Goal: Check status: Check status

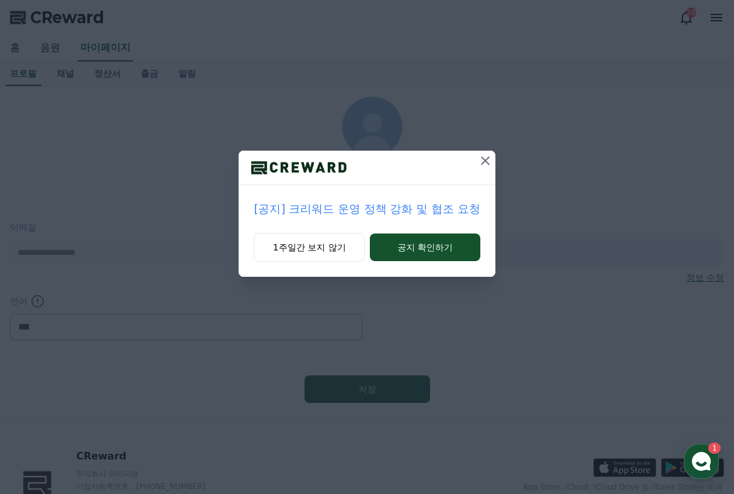
select select "**********"
click at [485, 159] on icon at bounding box center [485, 160] width 15 height 15
select select "**********"
click at [484, 156] on icon at bounding box center [485, 160] width 15 height 15
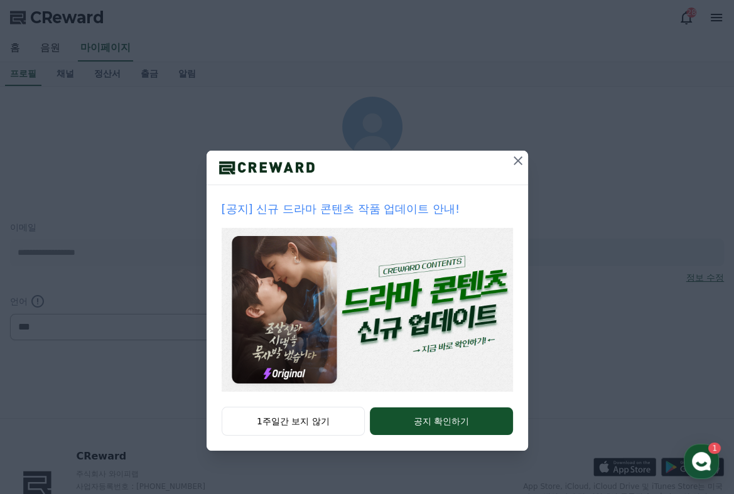
click at [519, 160] on icon at bounding box center [518, 160] width 15 height 15
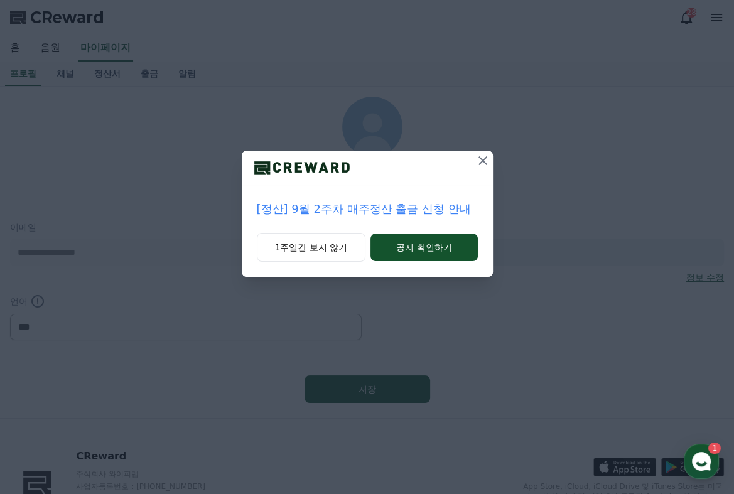
click at [486, 160] on icon at bounding box center [482, 160] width 15 height 15
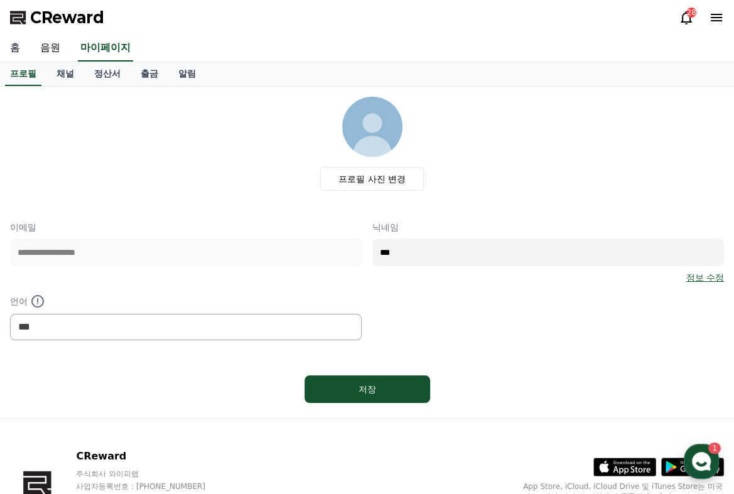
click at [4, 51] on link "홈" at bounding box center [15, 48] width 30 height 26
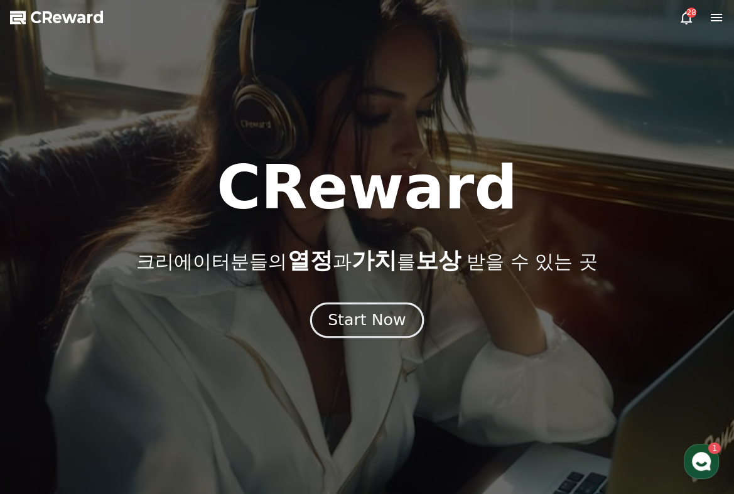
click at [354, 317] on div "Start Now" at bounding box center [367, 320] width 78 height 21
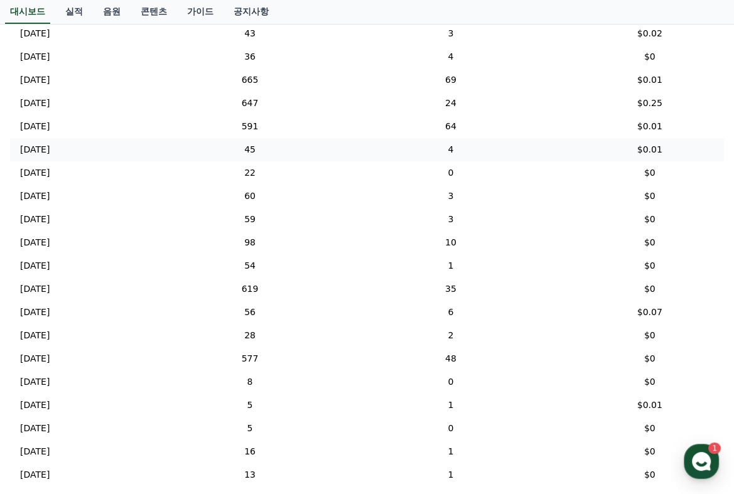
click at [33, 151] on p "[DATE]" at bounding box center [35, 149] width 30 height 13
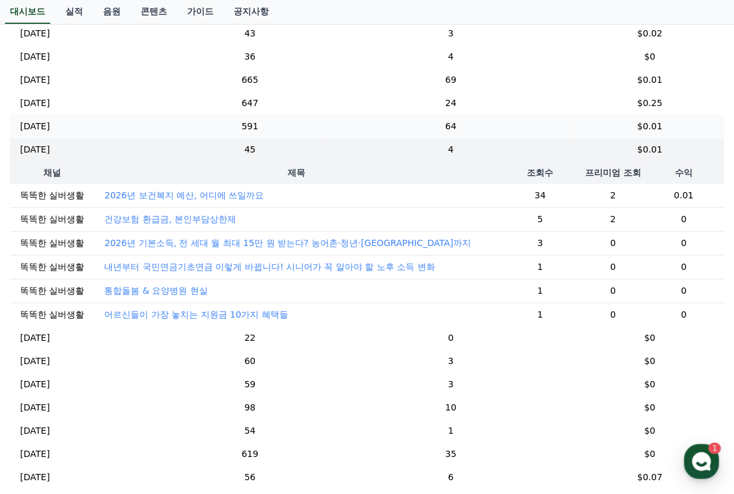
click at [40, 122] on p "[DATE]" at bounding box center [35, 126] width 30 height 13
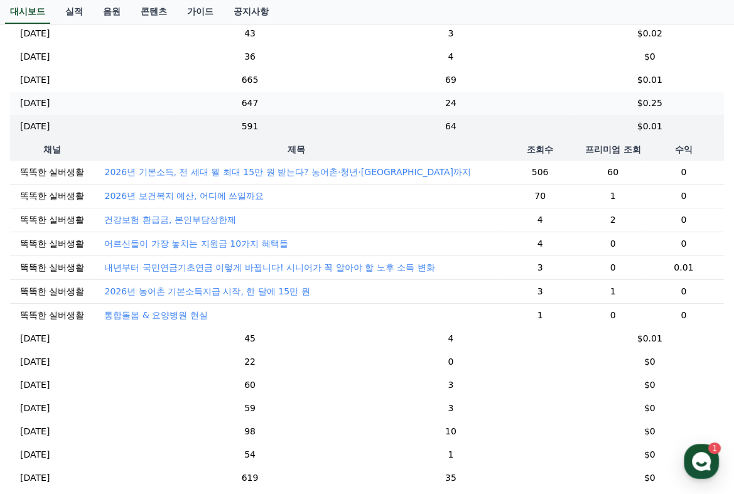
click at [38, 100] on p "[DATE]" at bounding box center [35, 103] width 30 height 13
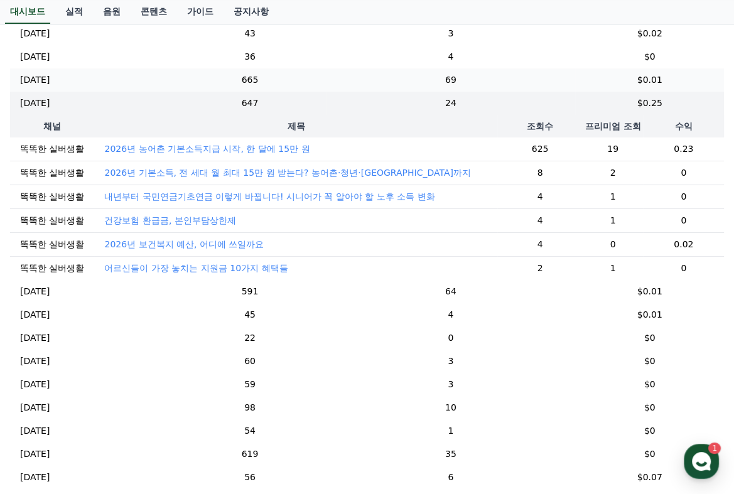
click at [45, 82] on p "[DATE]" at bounding box center [35, 79] width 30 height 13
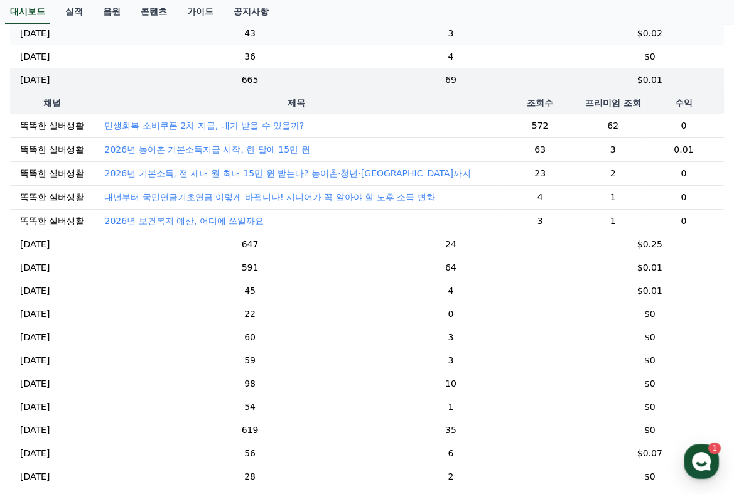
click at [50, 32] on p "[DATE]" at bounding box center [35, 33] width 30 height 13
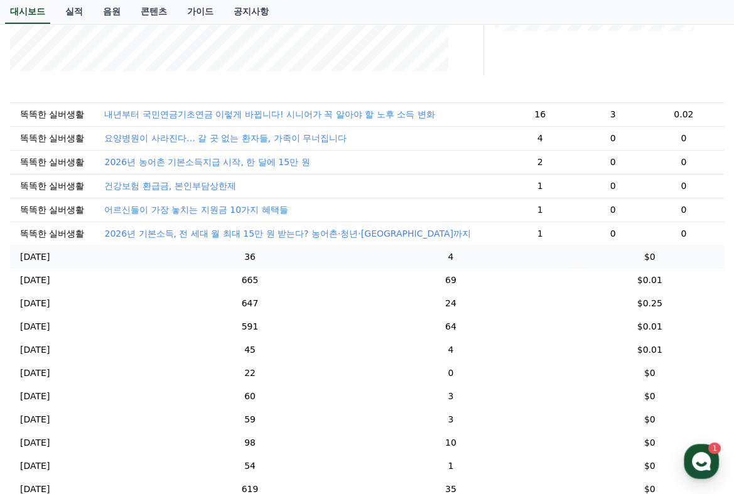
scroll to position [126, 0]
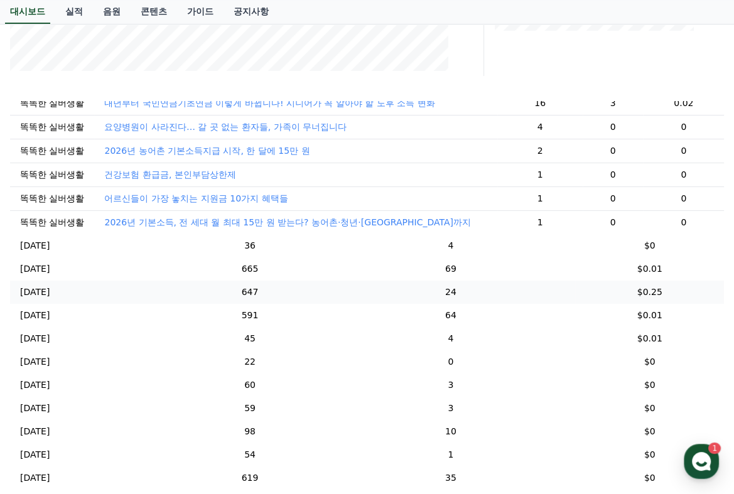
click at [50, 298] on p "[DATE]" at bounding box center [35, 292] width 30 height 13
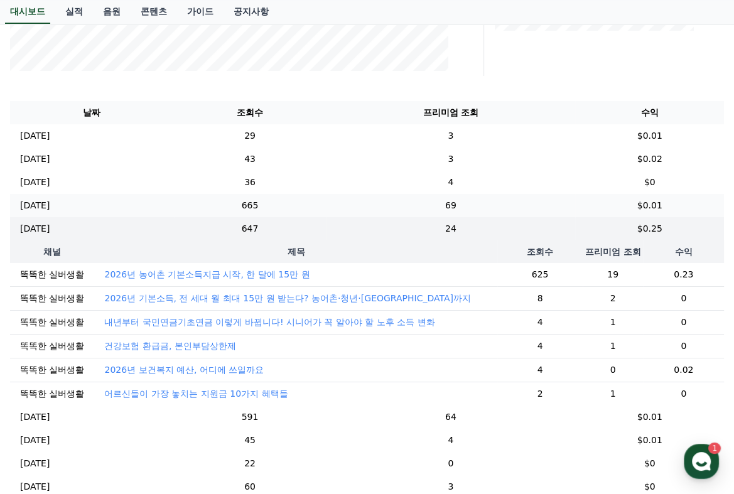
click at [50, 206] on p "[DATE]" at bounding box center [35, 205] width 30 height 13
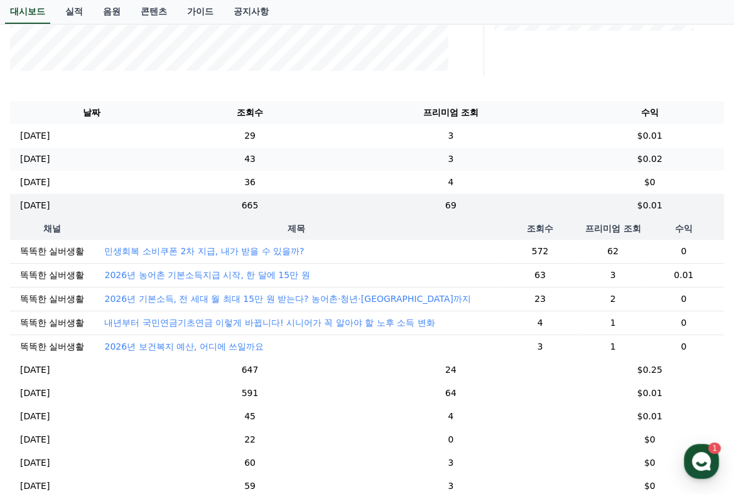
click at [44, 158] on p "[DATE]" at bounding box center [35, 159] width 30 height 13
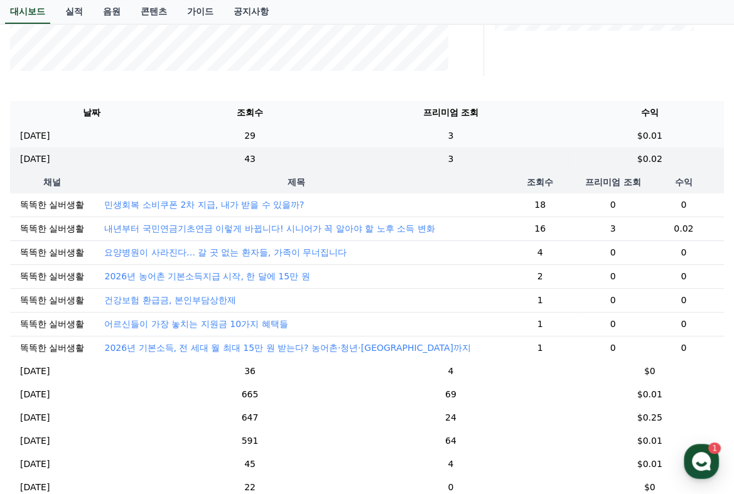
click at [44, 133] on p "[DATE]" at bounding box center [35, 135] width 30 height 13
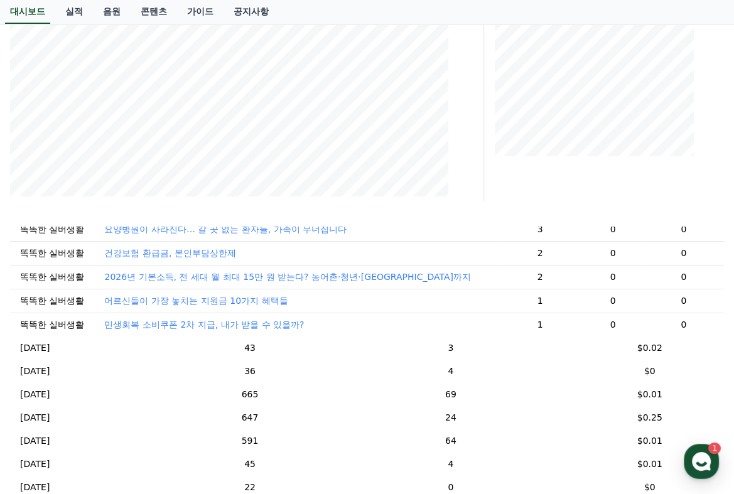
scroll to position [188, 0]
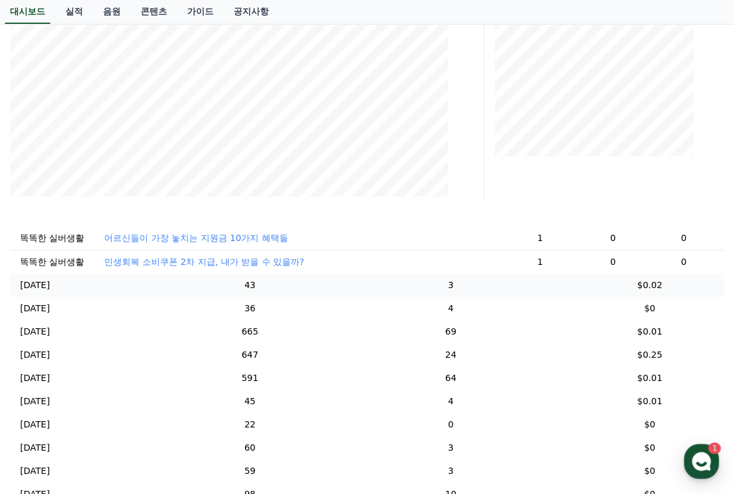
click at [48, 292] on p "[DATE]" at bounding box center [35, 285] width 30 height 13
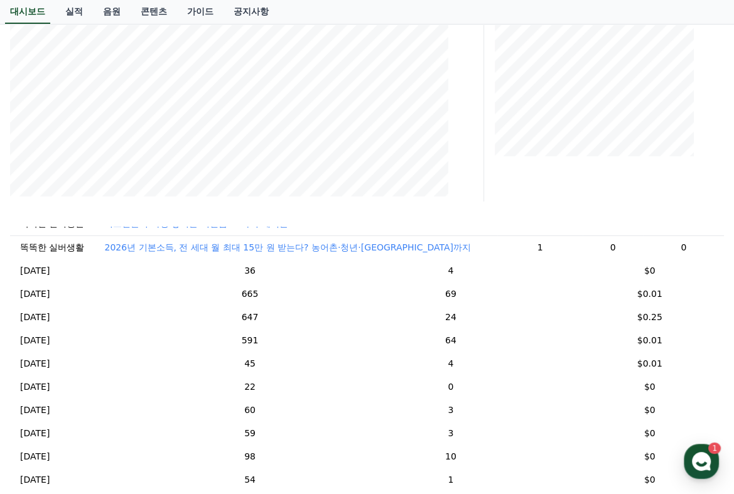
scroll to position [236, 0]
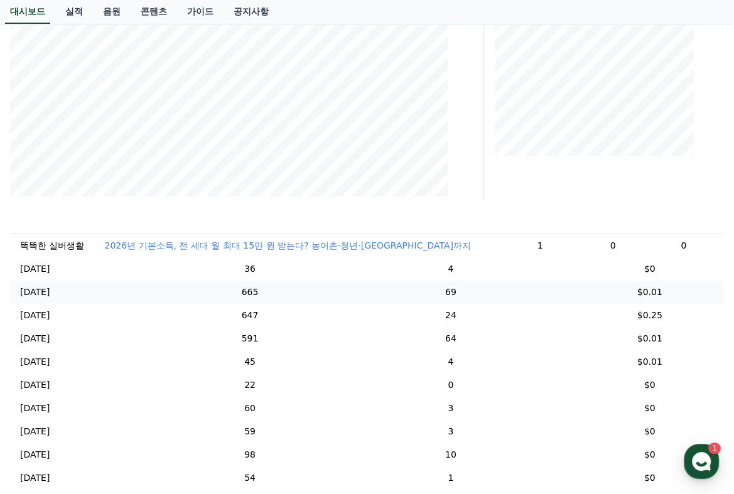
click at [42, 296] on p "[DATE]" at bounding box center [35, 292] width 30 height 13
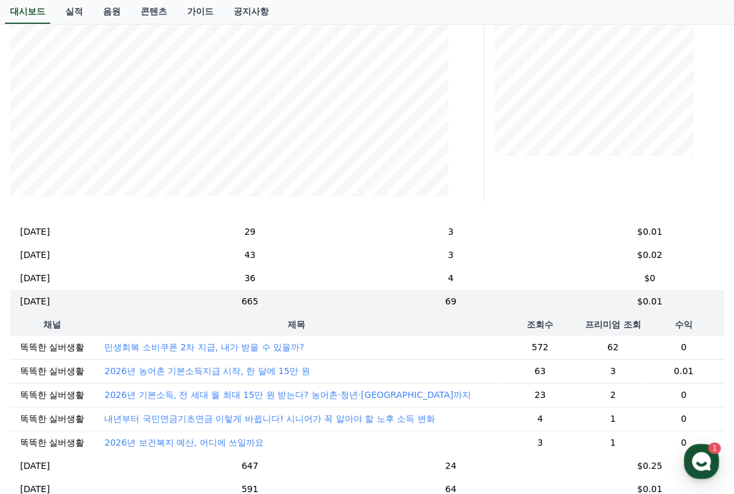
scroll to position [0, 0]
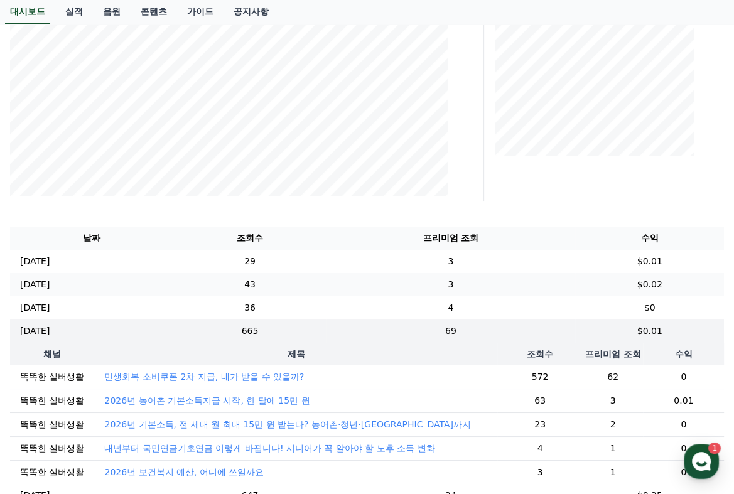
click at [37, 279] on p "[DATE]" at bounding box center [35, 284] width 30 height 13
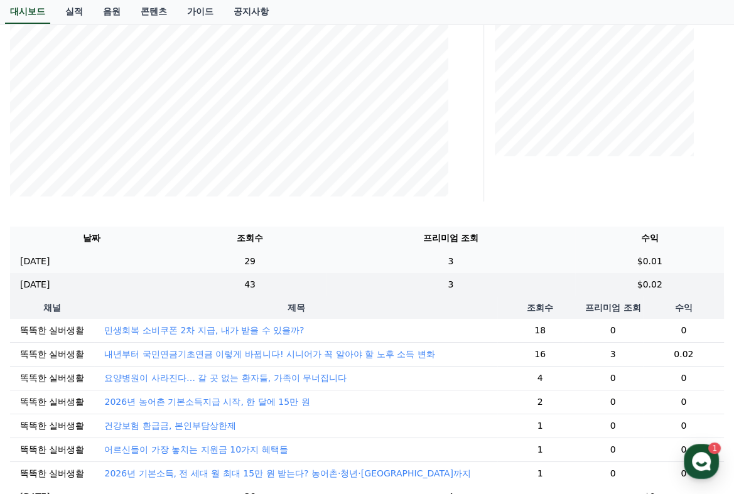
click at [33, 259] on p "[DATE]" at bounding box center [35, 261] width 30 height 13
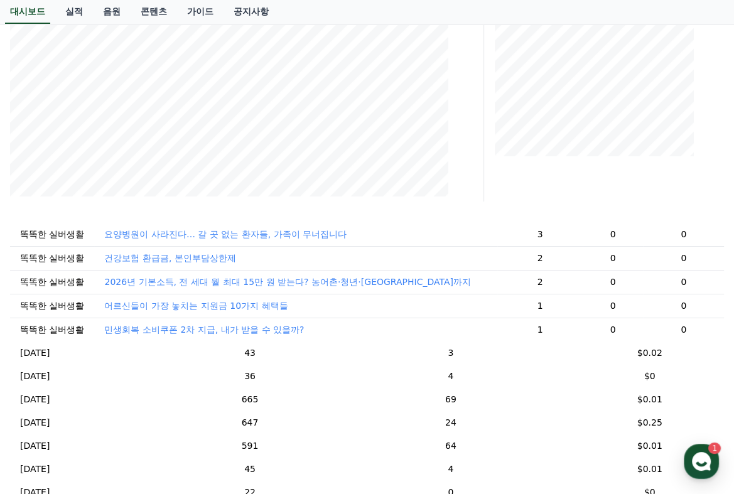
scroll to position [126, 0]
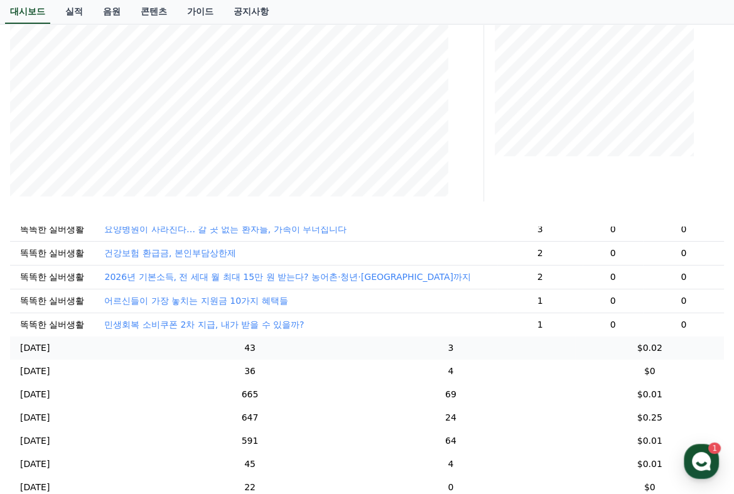
click at [40, 353] on p "[DATE]" at bounding box center [35, 348] width 30 height 13
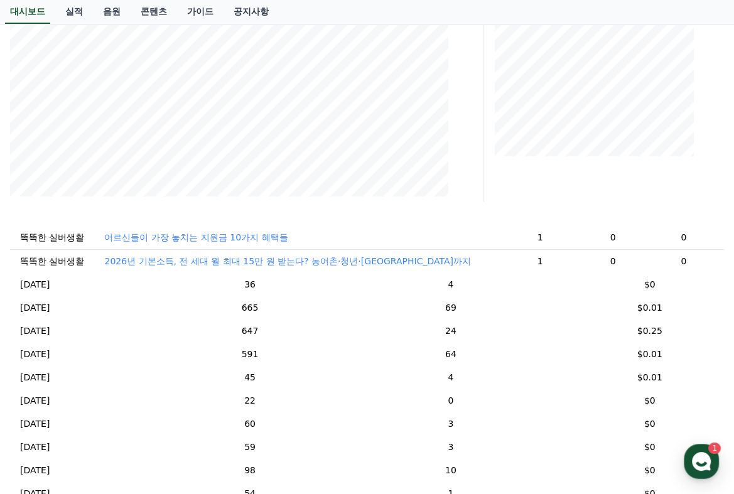
scroll to position [236, 0]
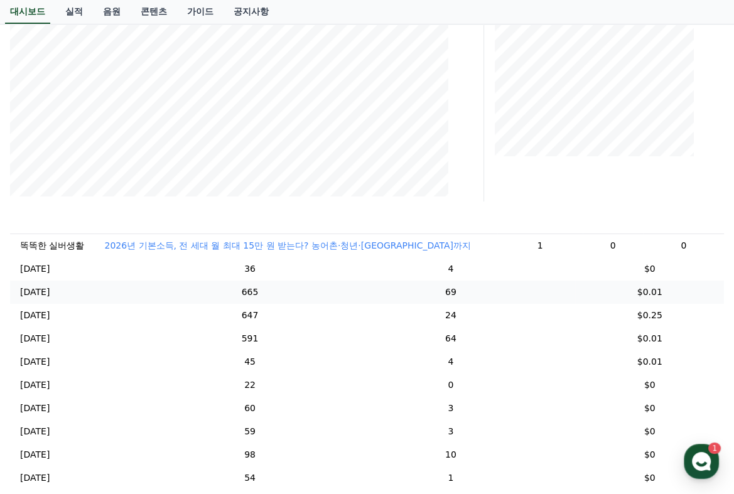
click at [40, 293] on p "[DATE]" at bounding box center [35, 292] width 30 height 13
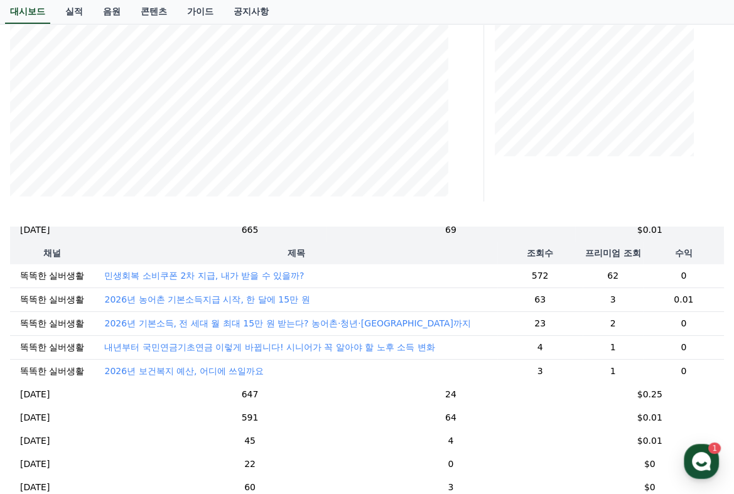
scroll to position [164, 0]
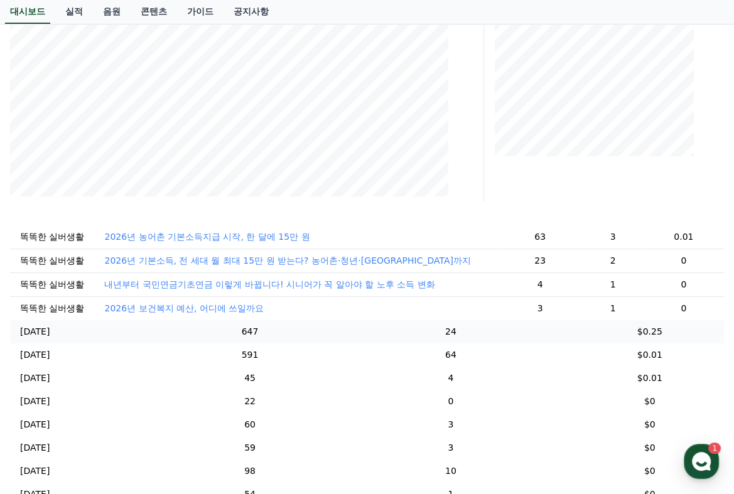
click at [40, 339] on p "[DATE]" at bounding box center [35, 331] width 30 height 13
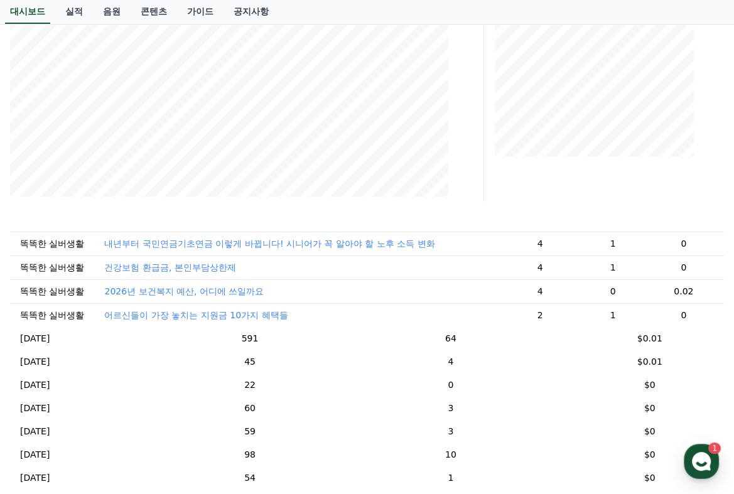
scroll to position [213, 0]
click at [29, 340] on p "[DATE]" at bounding box center [35, 338] width 30 height 13
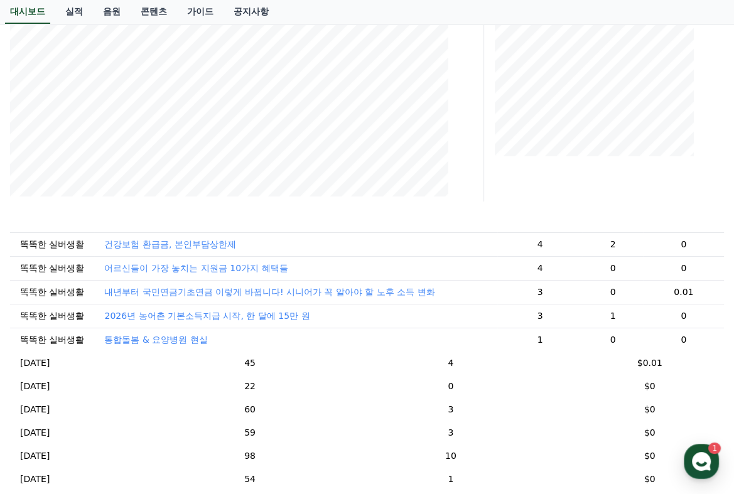
scroll to position [227, 0]
click at [35, 367] on p "[DATE]" at bounding box center [35, 362] width 30 height 13
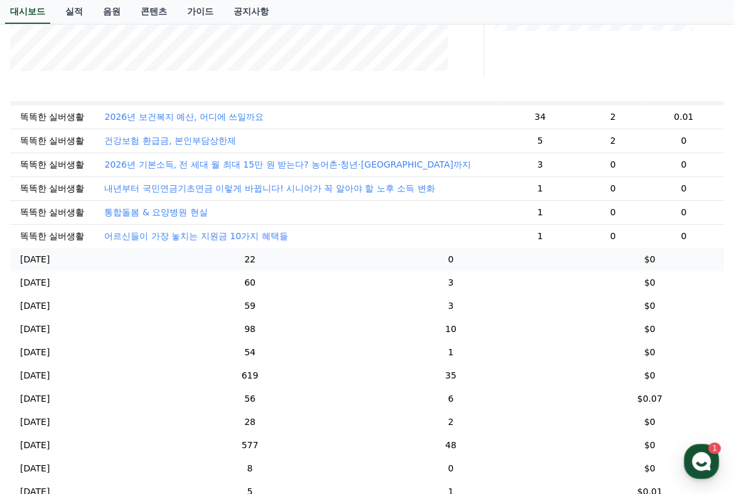
scroll to position [440, 0]
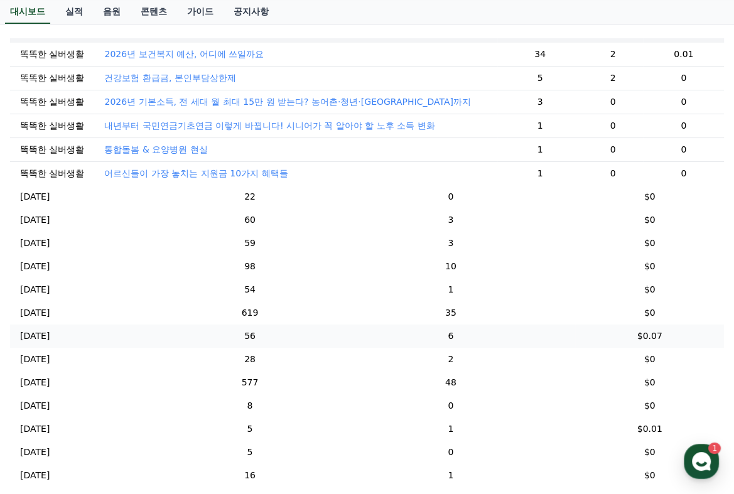
click at [26, 338] on p "[DATE]" at bounding box center [35, 336] width 30 height 13
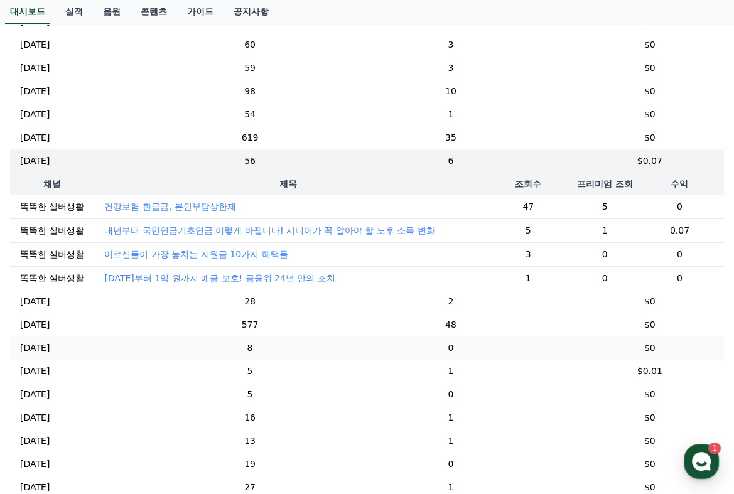
scroll to position [565, 0]
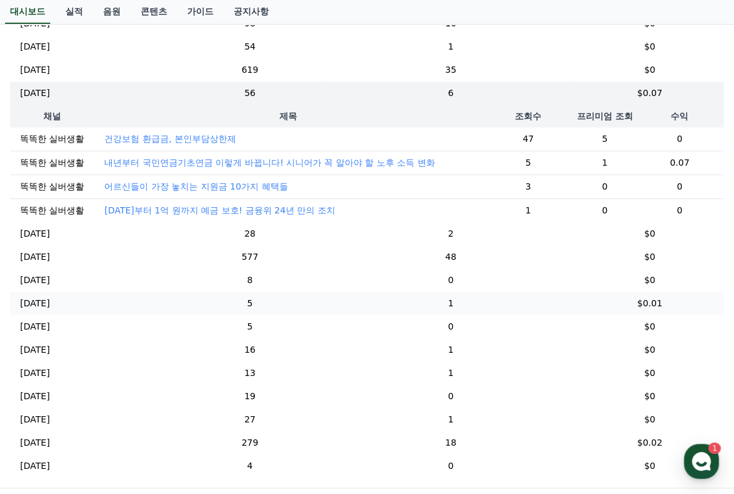
click at [45, 307] on p "[DATE]" at bounding box center [35, 303] width 30 height 13
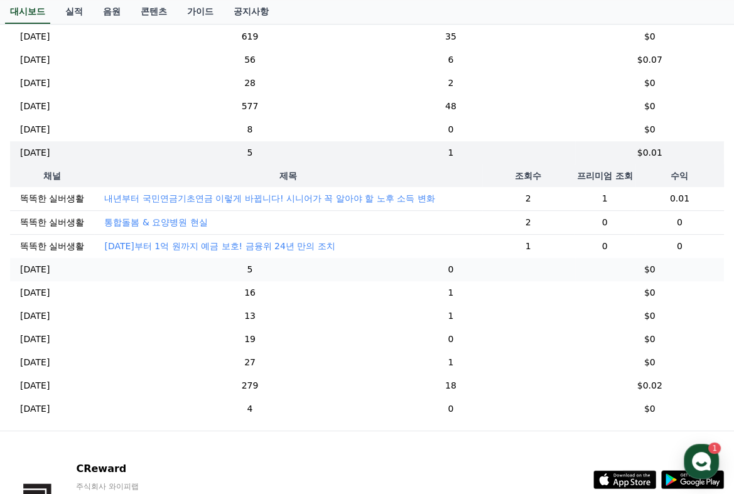
scroll to position [651, 0]
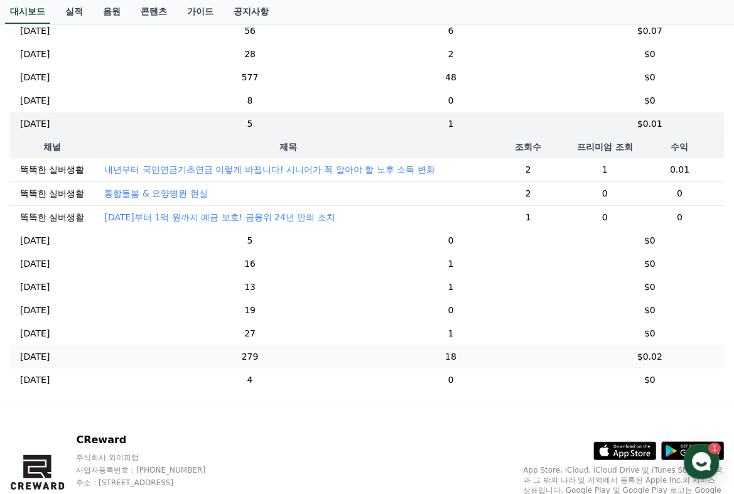
click at [45, 359] on p "[DATE]" at bounding box center [35, 356] width 30 height 13
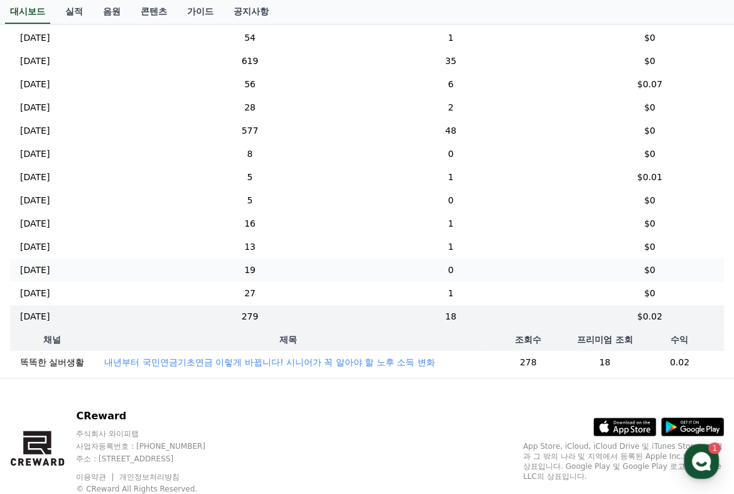
scroll to position [118, 0]
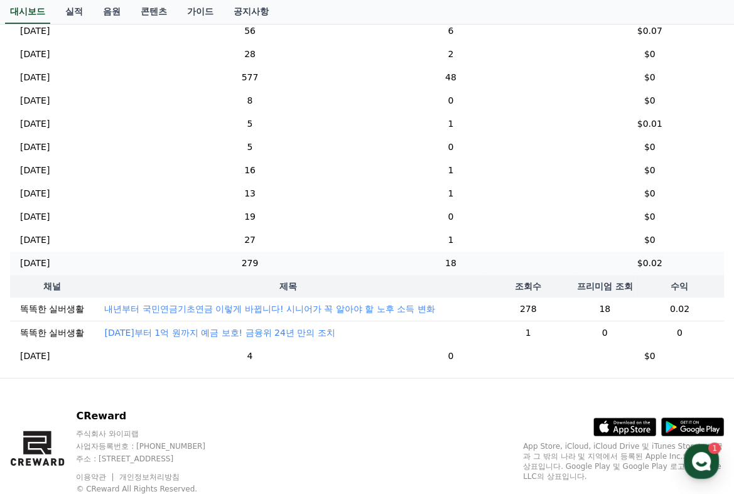
click at [50, 257] on p "[DATE]" at bounding box center [35, 263] width 30 height 13
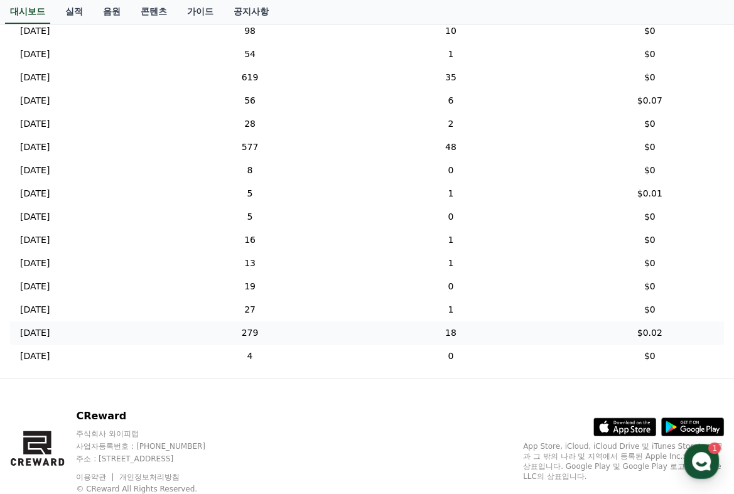
scroll to position [714, 0]
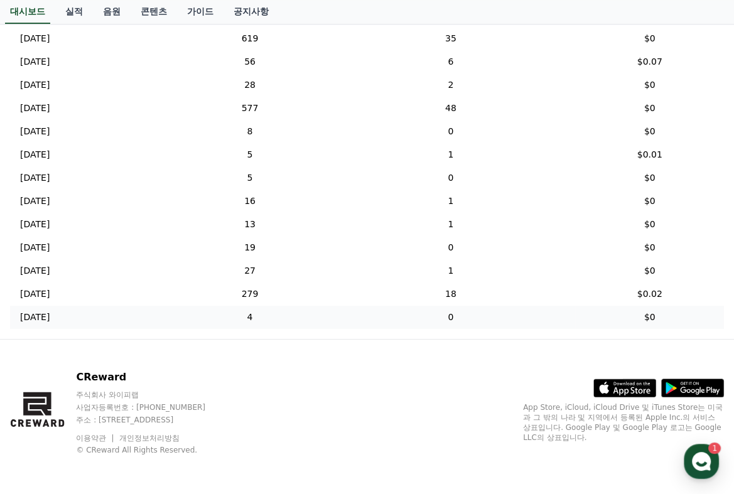
click at [45, 317] on p "[DATE]" at bounding box center [35, 317] width 30 height 13
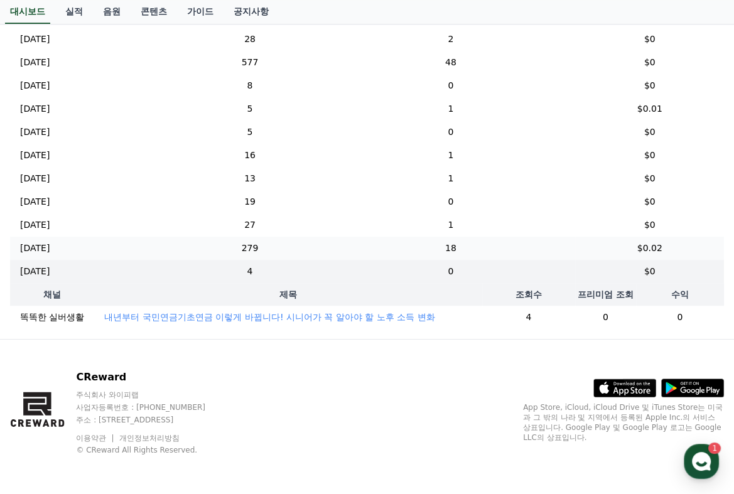
click at [50, 243] on p "[DATE]" at bounding box center [35, 248] width 30 height 13
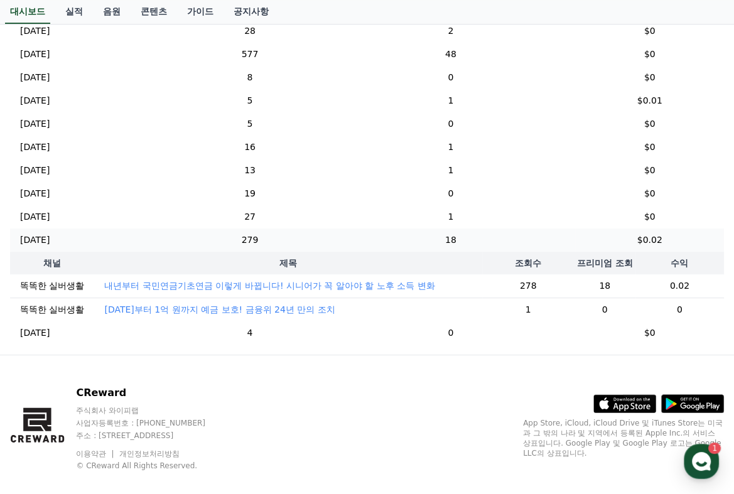
click at [38, 234] on p "[DATE]" at bounding box center [35, 240] width 30 height 13
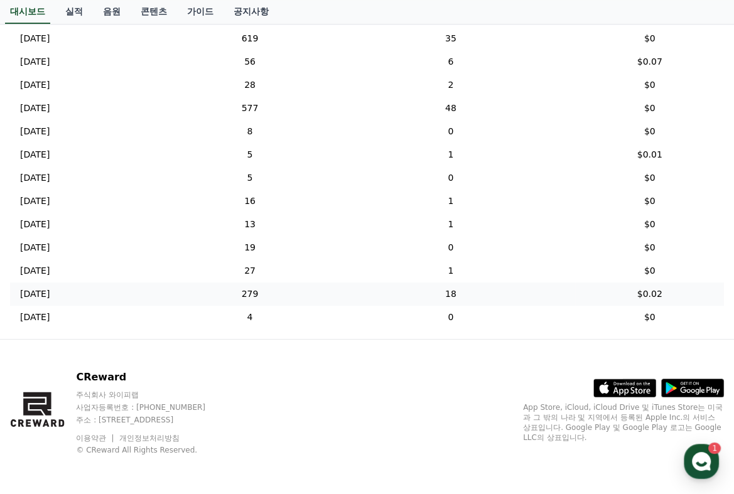
click at [28, 293] on p "[DATE]" at bounding box center [35, 294] width 30 height 13
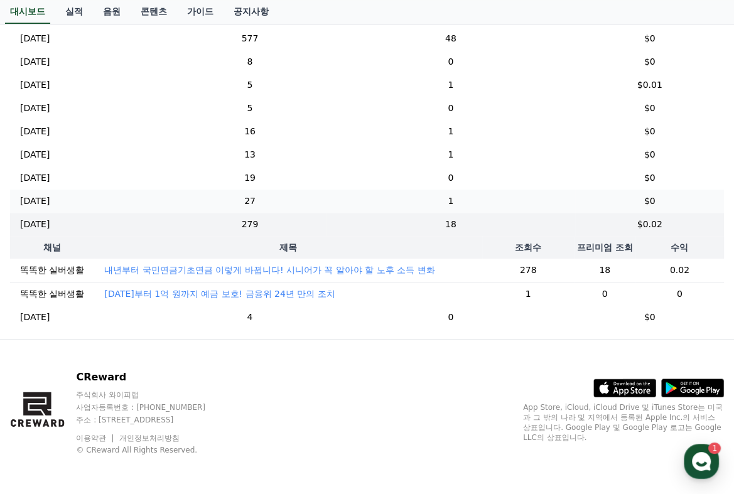
click at [50, 195] on p "[DATE]" at bounding box center [35, 201] width 30 height 13
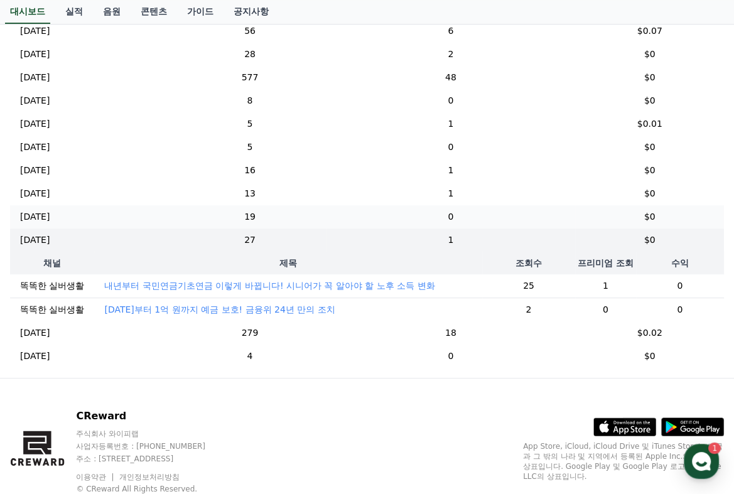
click at [48, 210] on p "[DATE]" at bounding box center [35, 216] width 30 height 13
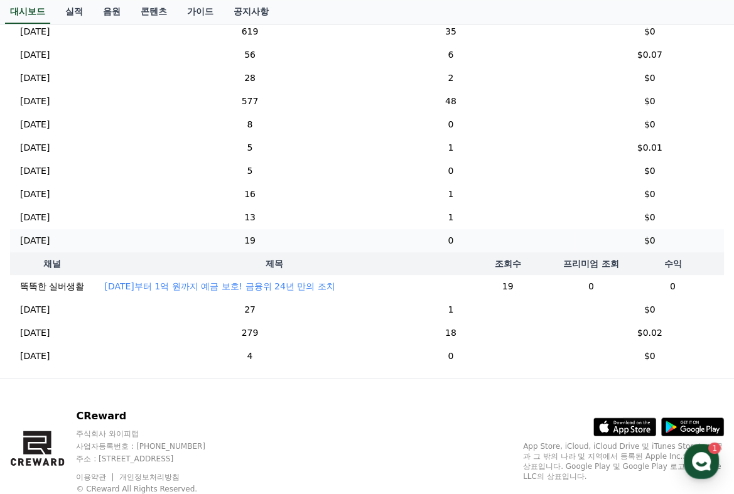
scroll to position [698, 0]
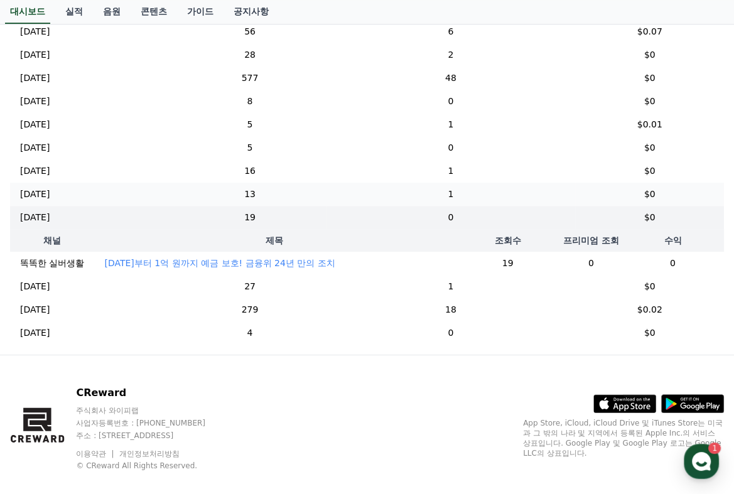
click at [45, 188] on p "[DATE]" at bounding box center [35, 194] width 30 height 13
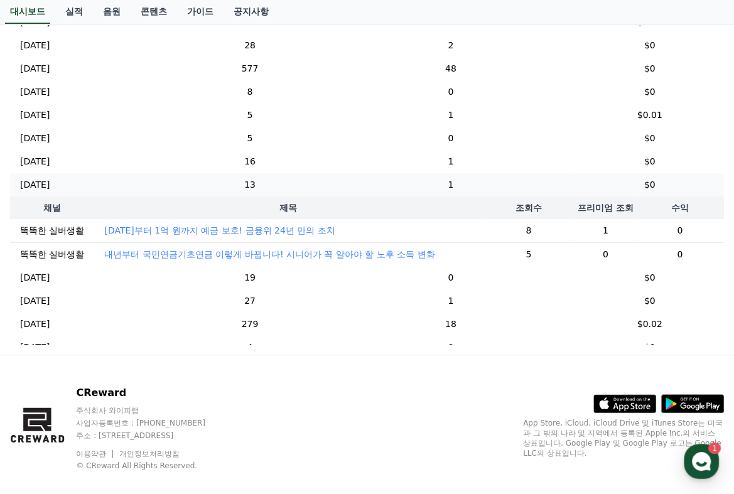
scroll to position [118, 0]
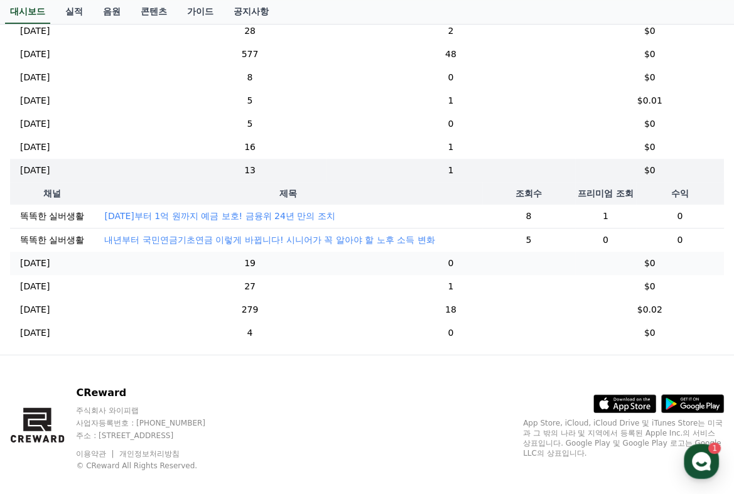
click at [49, 262] on p "[DATE]" at bounding box center [35, 263] width 30 height 13
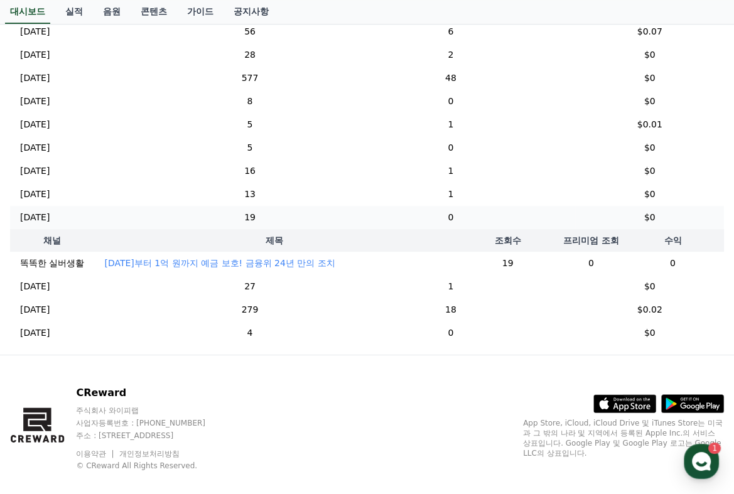
scroll to position [94, 0]
click at [46, 190] on p "[DATE]" at bounding box center [35, 194] width 30 height 13
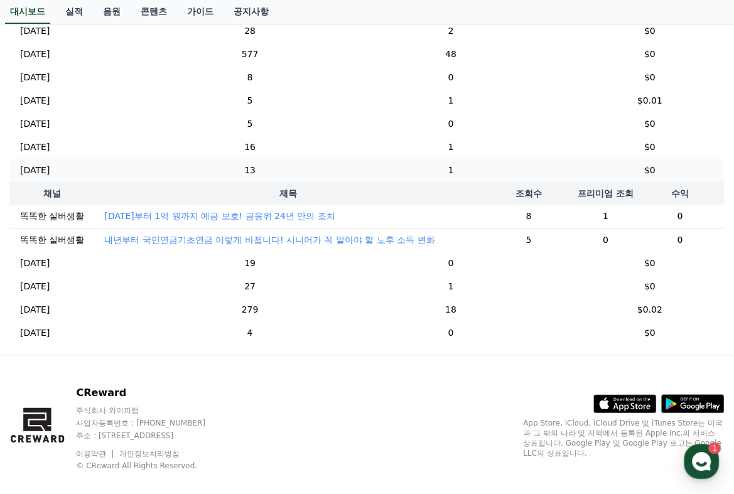
click at [42, 164] on p "[DATE]" at bounding box center [35, 170] width 30 height 13
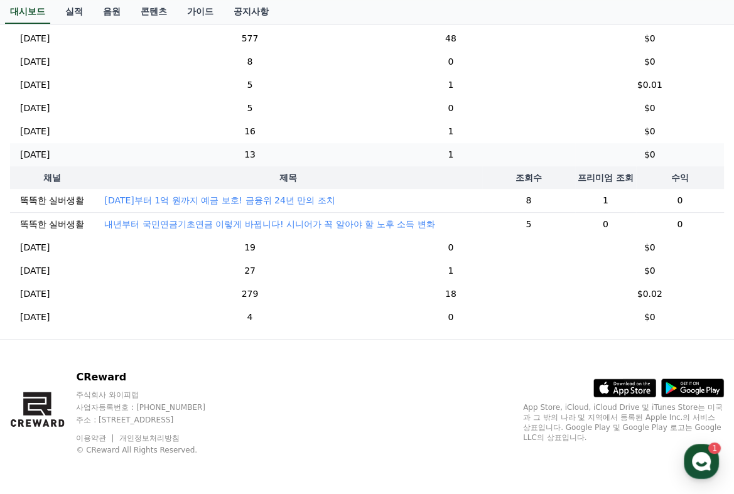
scroll to position [39, 0]
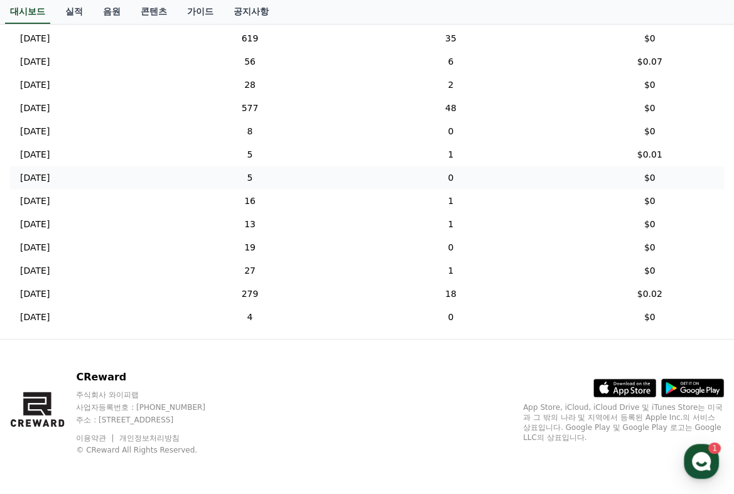
click at [40, 179] on p "[DATE]" at bounding box center [35, 177] width 30 height 13
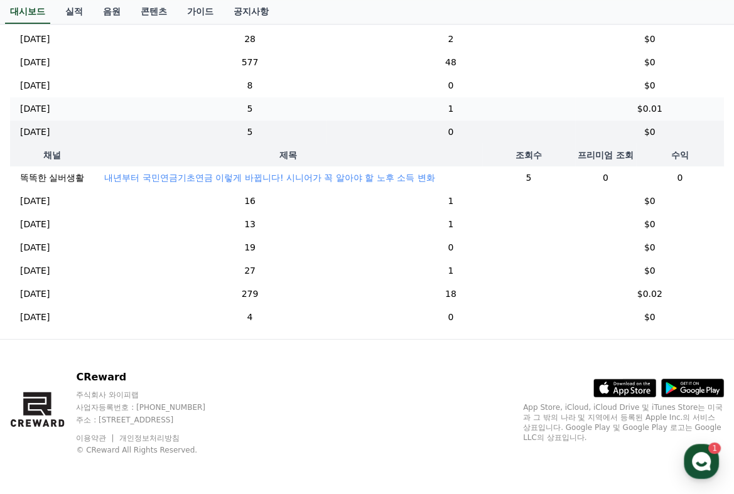
click at [48, 102] on p "[DATE]" at bounding box center [35, 108] width 30 height 13
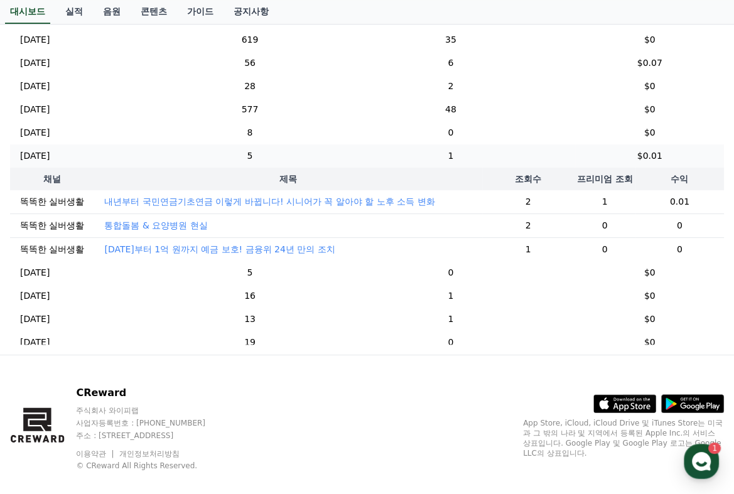
scroll to position [0, 0]
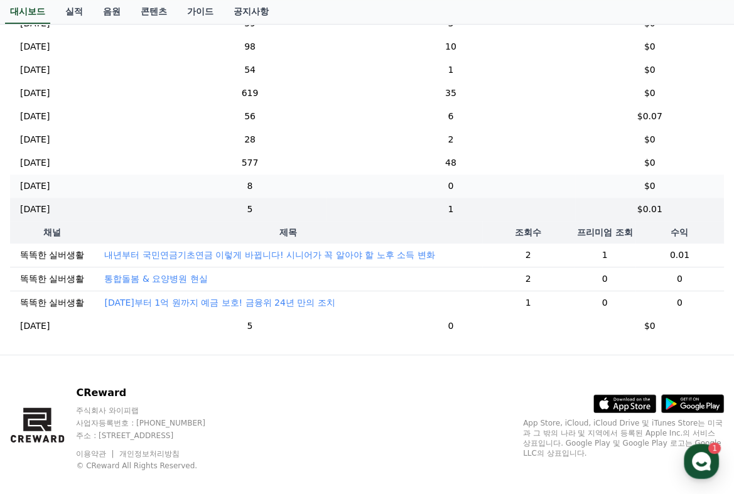
click at [50, 185] on p "[DATE]" at bounding box center [35, 186] width 30 height 13
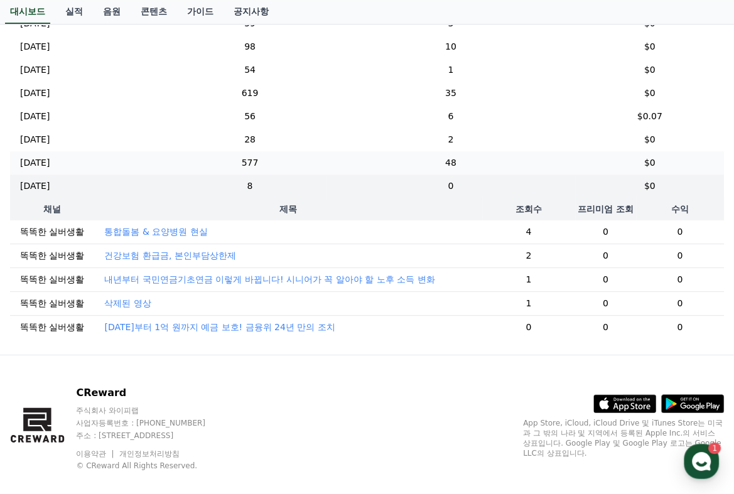
click at [45, 164] on p "[DATE]" at bounding box center [35, 162] width 30 height 13
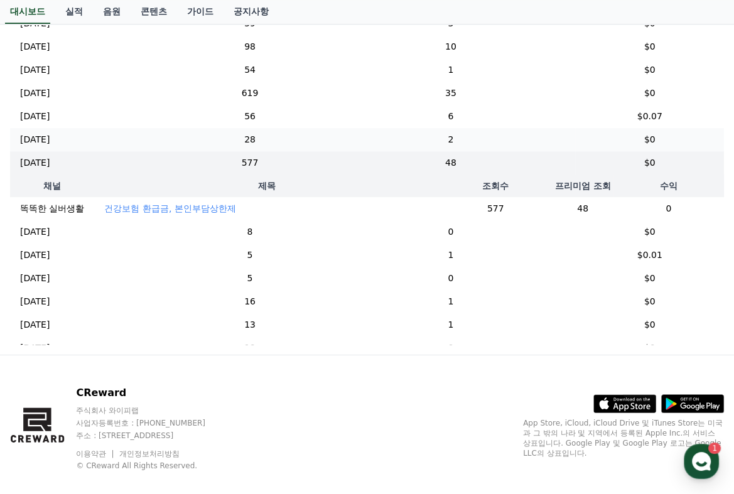
click at [40, 141] on p "[DATE]" at bounding box center [35, 139] width 30 height 13
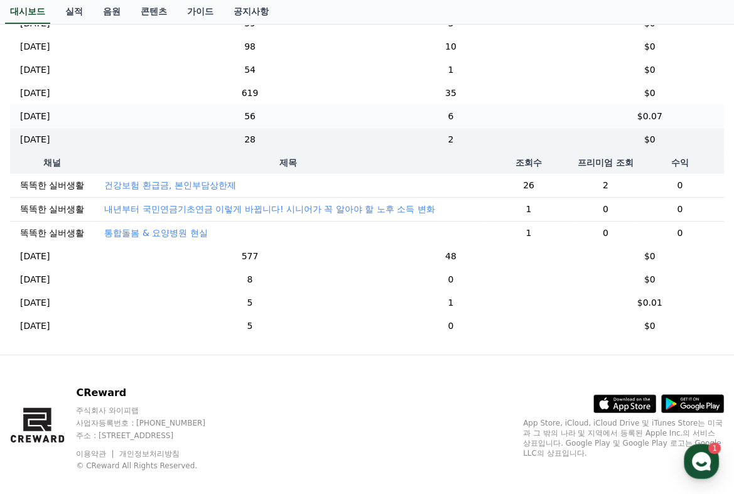
click at [38, 122] on td "[DATE] 09/02" at bounding box center [92, 116] width 164 height 23
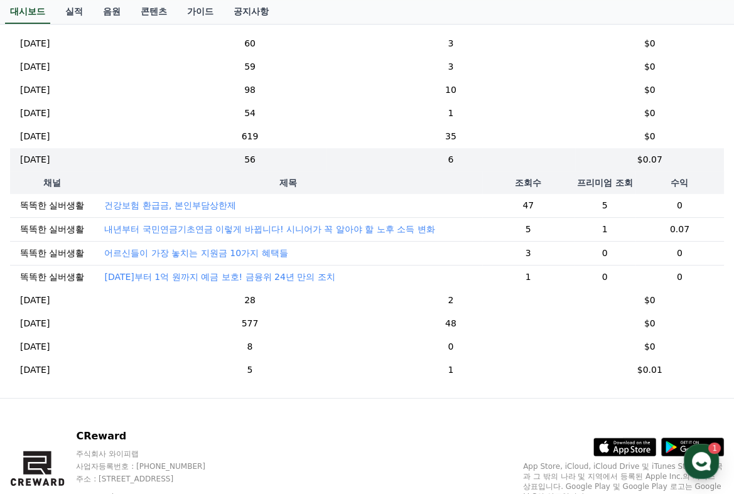
scroll to position [636, 0]
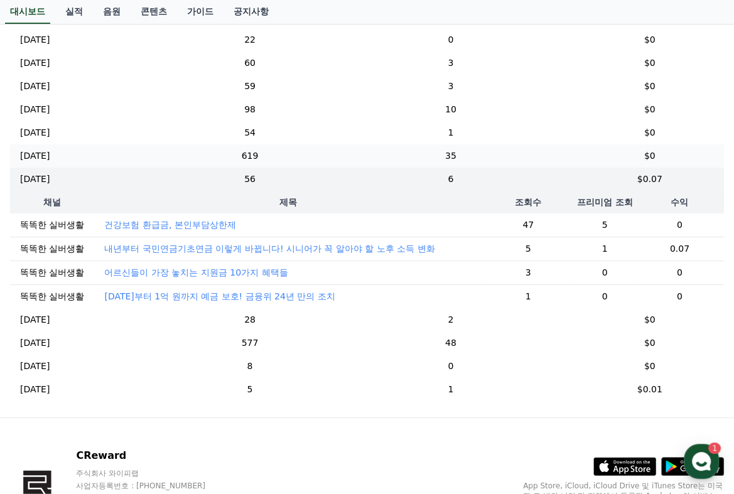
click at [38, 158] on p "[DATE]" at bounding box center [35, 155] width 30 height 13
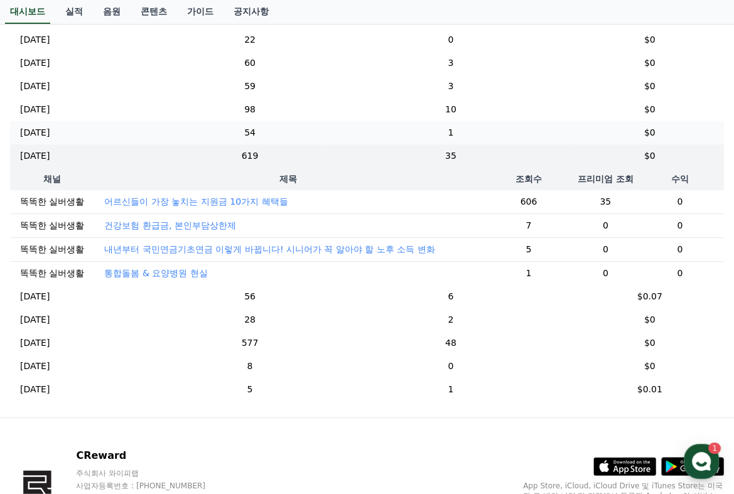
click at [50, 133] on p "[DATE]" at bounding box center [35, 132] width 30 height 13
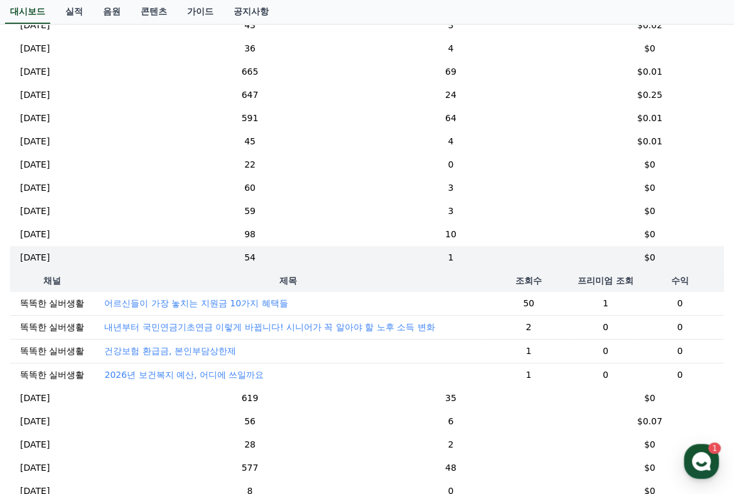
scroll to position [510, 0]
click at [43, 141] on p "[DATE]" at bounding box center [35, 142] width 30 height 13
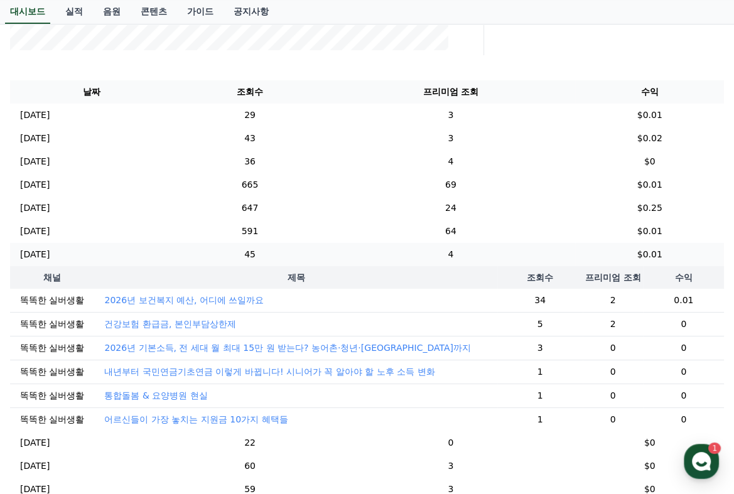
scroll to position [384, 0]
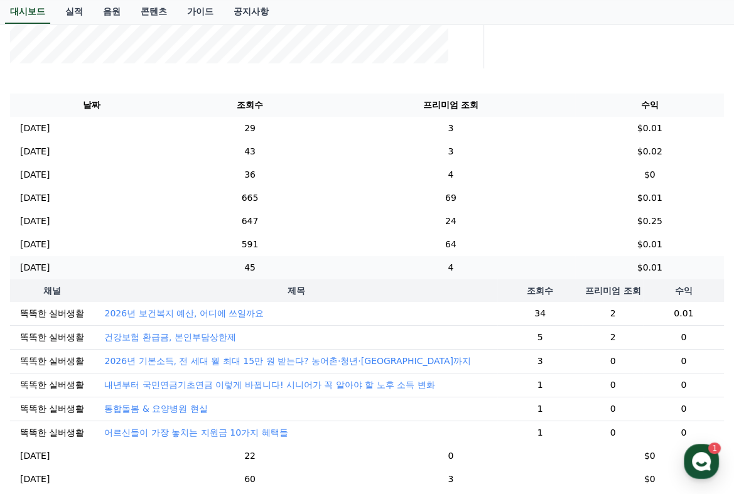
click at [45, 267] on p "[DATE]" at bounding box center [35, 267] width 30 height 13
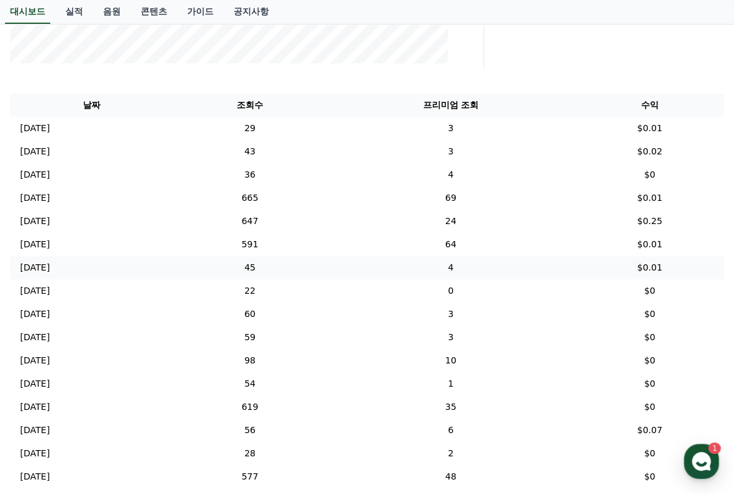
click at [45, 267] on p "[DATE]" at bounding box center [35, 267] width 30 height 13
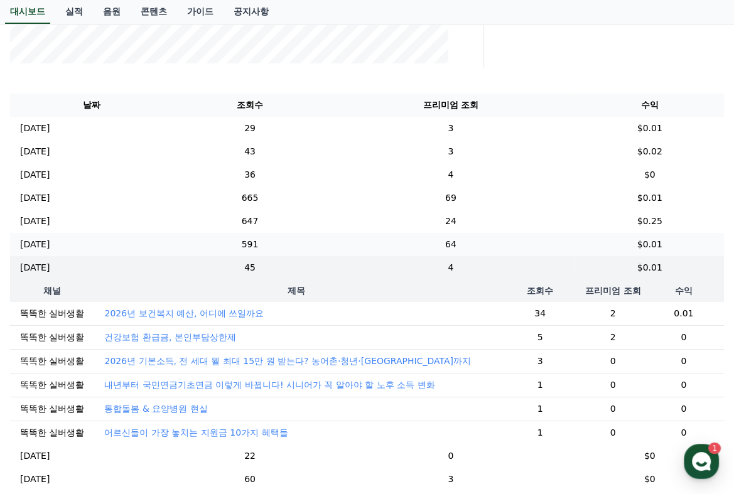
click at [42, 246] on p "[DATE]" at bounding box center [35, 244] width 30 height 13
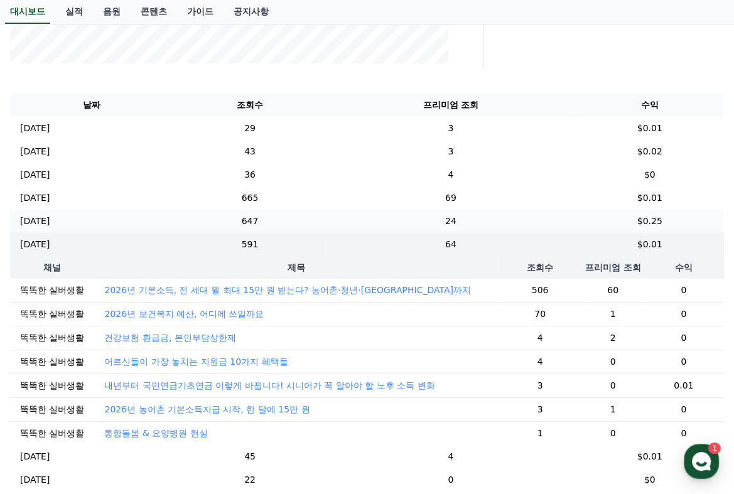
click at [48, 223] on p "[DATE]" at bounding box center [35, 221] width 30 height 13
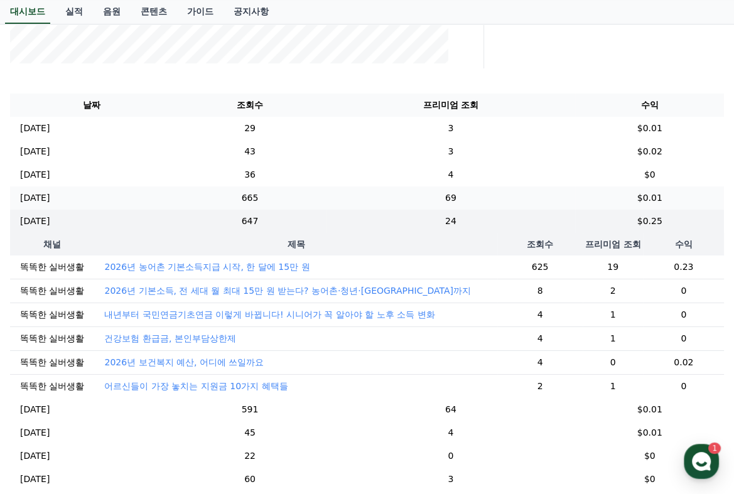
click at [50, 200] on p "[DATE]" at bounding box center [35, 198] width 30 height 13
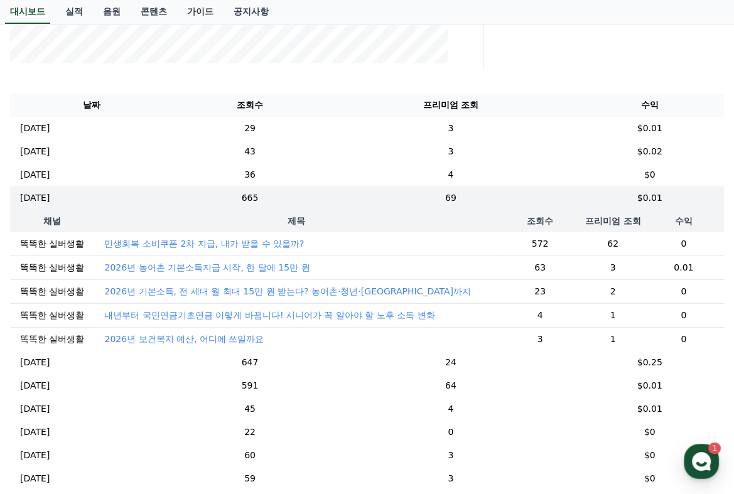
scroll to position [322, 0]
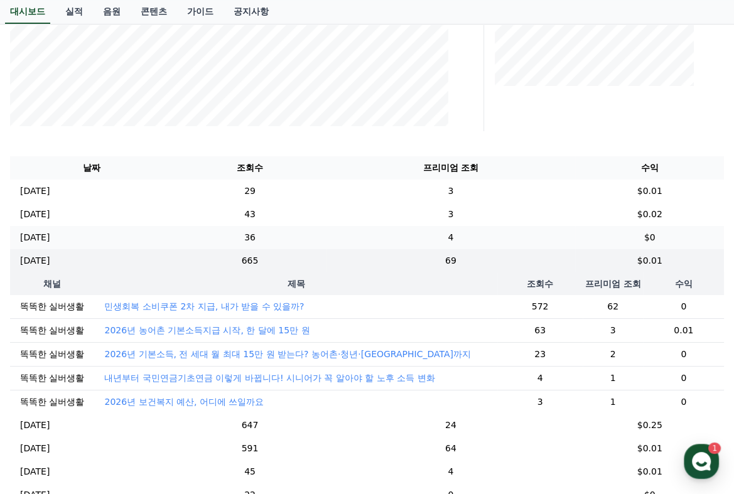
click at [38, 236] on p "[DATE]" at bounding box center [35, 237] width 30 height 13
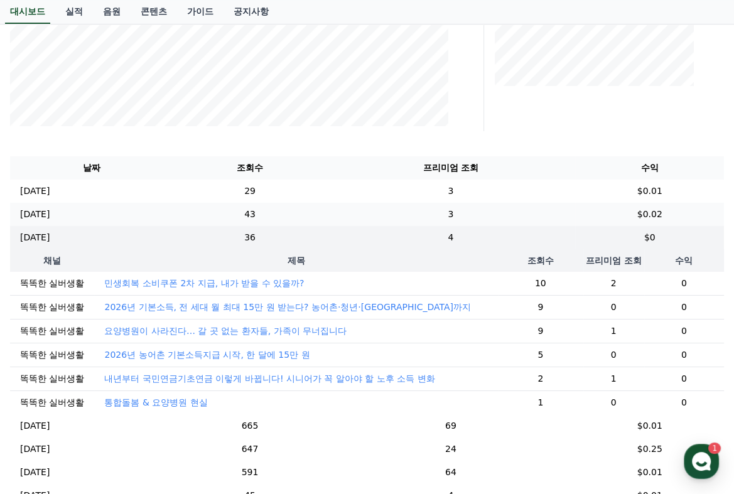
click at [38, 222] on td "[DATE] 09/14" at bounding box center [92, 214] width 164 height 23
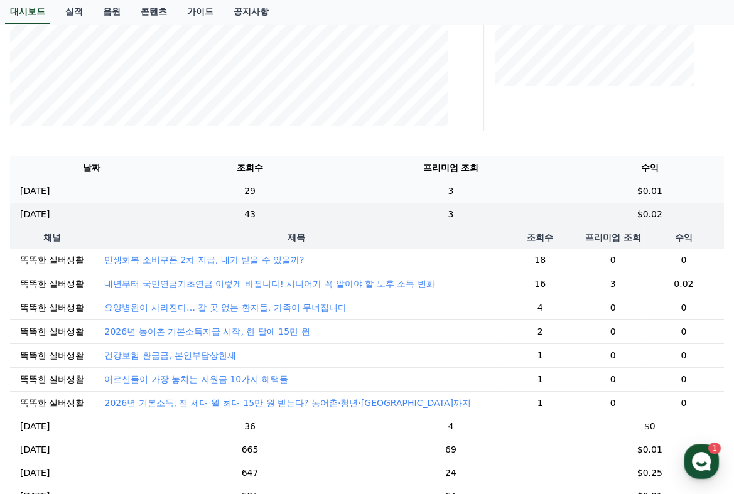
click at [46, 192] on p "[DATE]" at bounding box center [35, 191] width 30 height 13
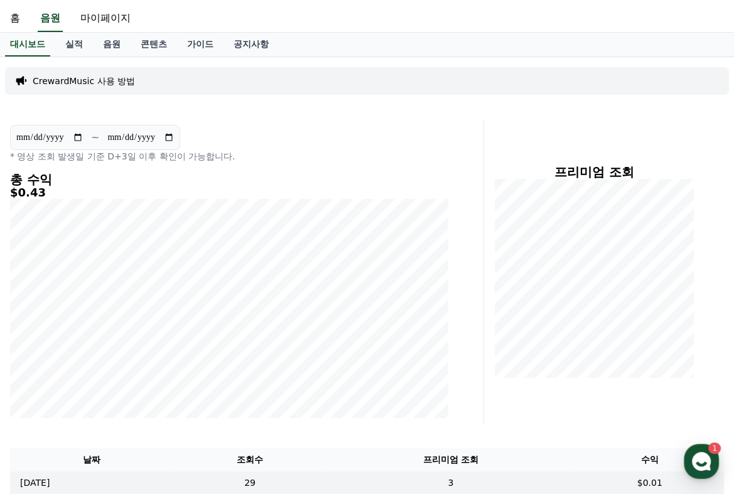
scroll to position [0, 0]
